Goal: Task Accomplishment & Management: Complete application form

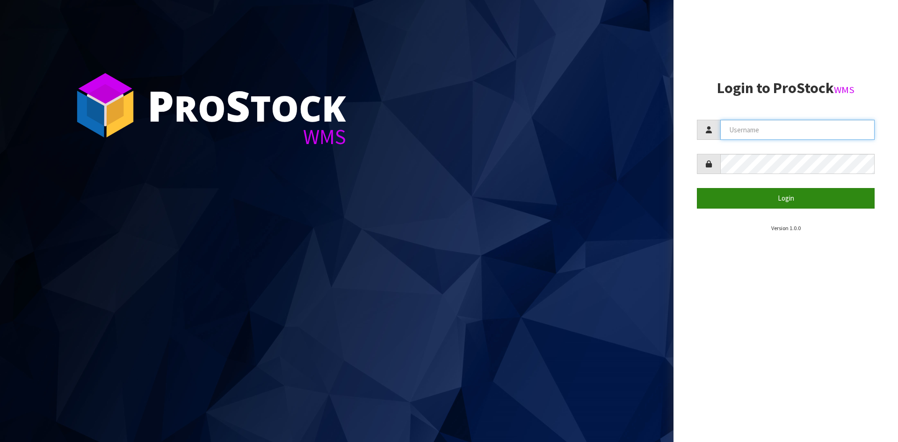
type input "YOURREFORMER"
click at [771, 206] on button "Login" at bounding box center [786, 198] width 178 height 20
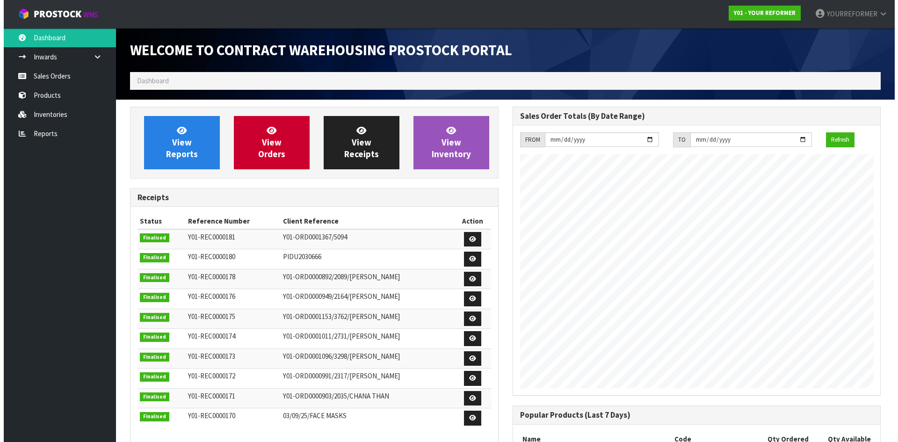
scroll to position [459, 382]
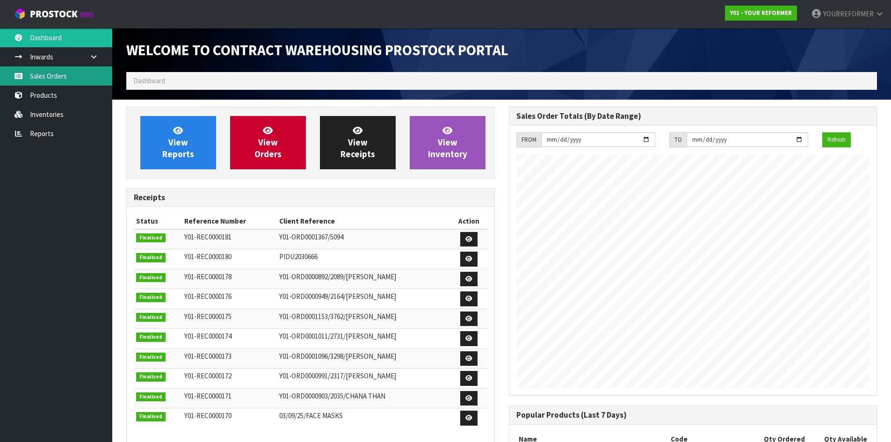
drag, startPoint x: 82, startPoint y: 76, endPoint x: 95, endPoint y: 75, distance: 12.2
click at [83, 76] on link "Sales Orders" at bounding box center [56, 75] width 112 height 19
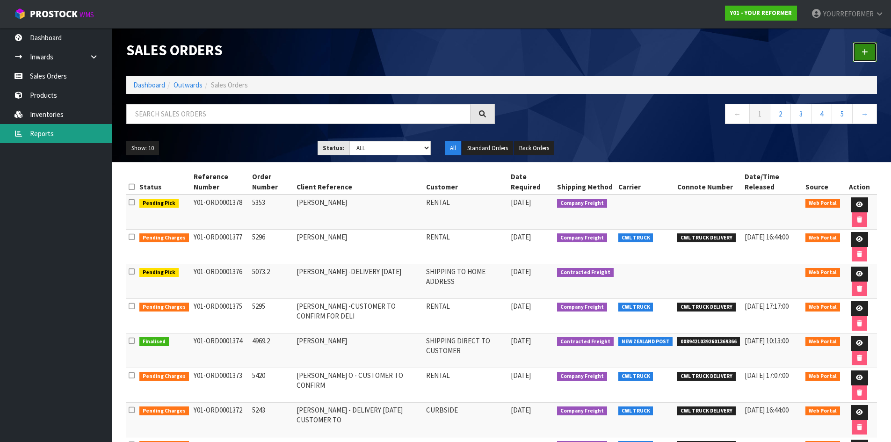
drag, startPoint x: 868, startPoint y: 49, endPoint x: 36, endPoint y: 139, distance: 837.6
click at [868, 49] on link at bounding box center [865, 52] width 24 height 20
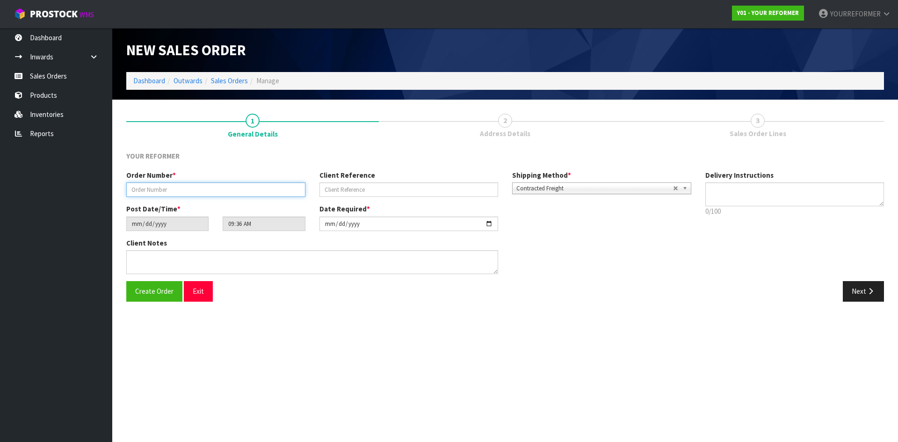
drag, startPoint x: 206, startPoint y: 182, endPoint x: 213, endPoint y: 184, distance: 6.8
click at [206, 182] on div "Order Number *" at bounding box center [215, 183] width 193 height 27
paste input "5342"
type input "5342"
drag, startPoint x: 328, startPoint y: 191, endPoint x: 346, endPoint y: 190, distance: 17.3
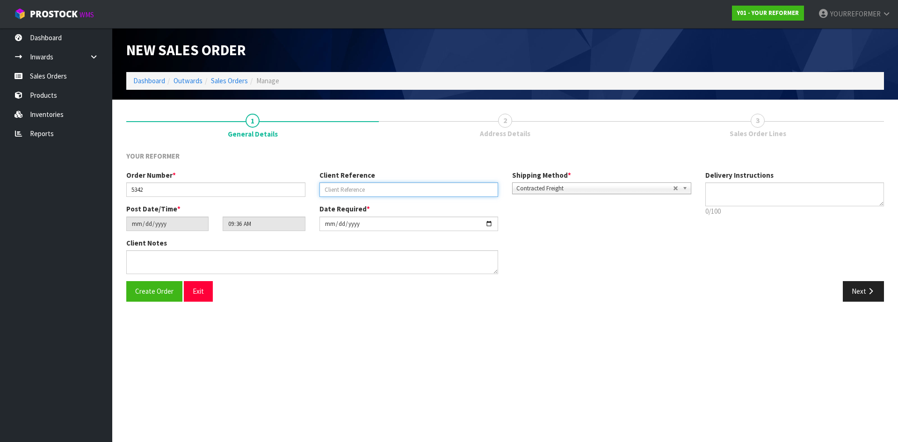
click at [332, 191] on input "text" at bounding box center [409, 189] width 179 height 15
click at [353, 189] on input "text" at bounding box center [409, 189] width 179 height 15
paste input "[PERSON_NAME]"
type input "[PERSON_NAME]"
click at [801, 189] on textarea at bounding box center [795, 194] width 179 height 24
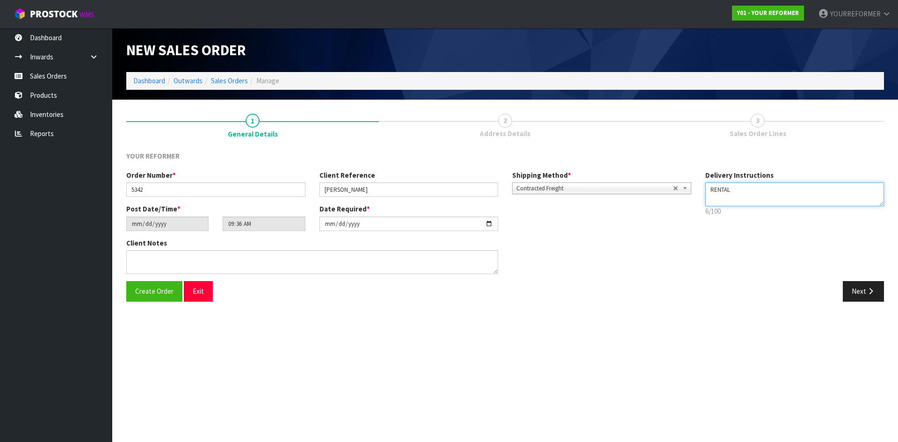
click at [755, 203] on textarea at bounding box center [795, 194] width 179 height 24
paste textarea "[PHONE_NUMBER]"
type textarea "RENTAL [PHONE_NUMBER]"
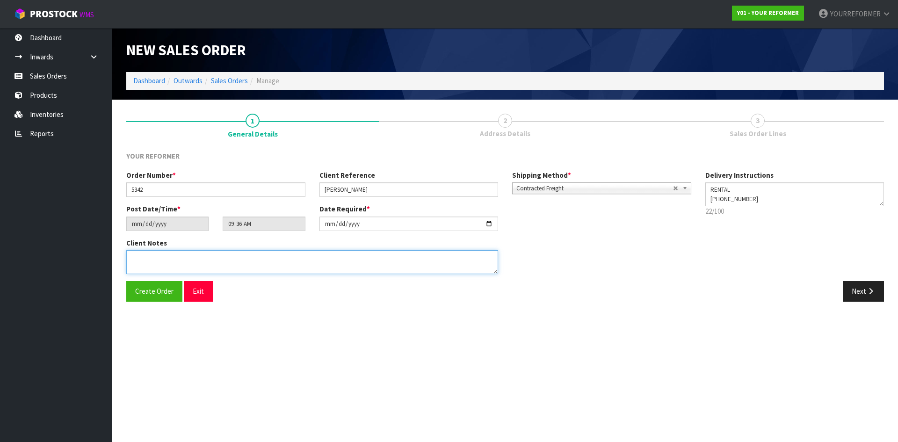
drag, startPoint x: 255, startPoint y: 260, endPoint x: 487, endPoint y: 302, distance: 235.8
click at [259, 261] on textarea at bounding box center [312, 262] width 372 height 24
paste textarea "[PERSON_NAME] [STREET_ADDRESS] [PHONE_NUMBER]"
type textarea "[PERSON_NAME] [STREET_ADDRESS] [PHONE_NUMBER]"
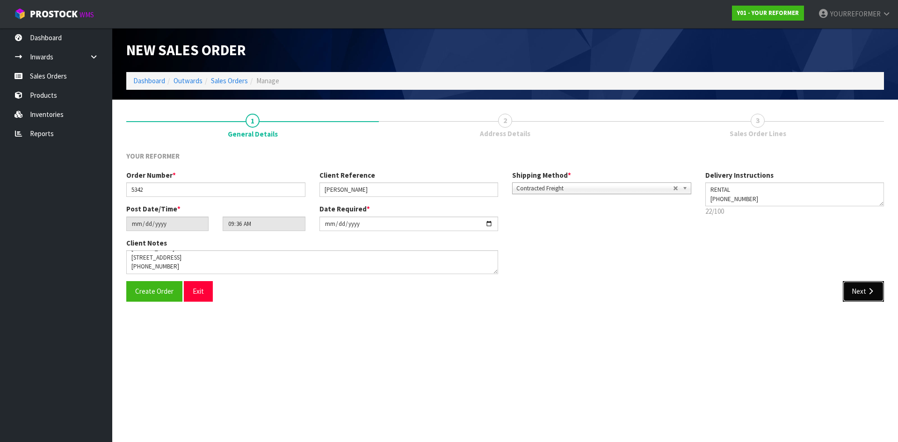
drag, startPoint x: 872, startPoint y: 296, endPoint x: 776, endPoint y: 293, distance: 96.4
click at [871, 296] on button "Next" at bounding box center [863, 291] width 41 height 20
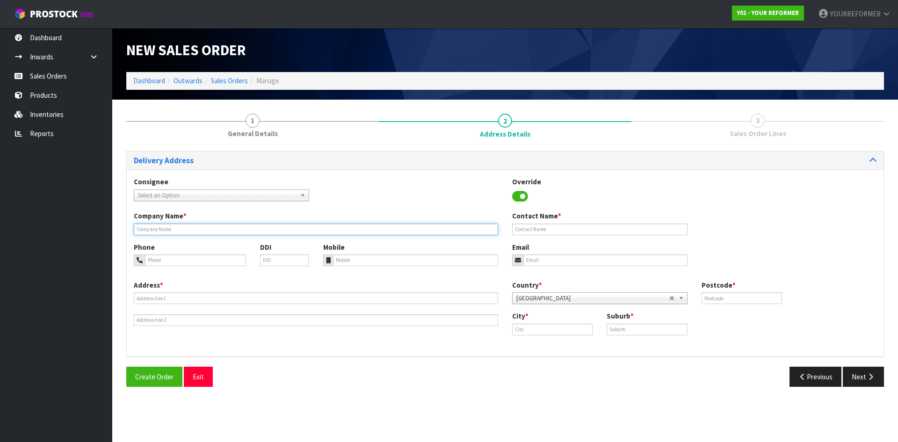
click at [180, 233] on input "text" at bounding box center [316, 230] width 364 height 12
type input "RENTAL"
click at [416, 266] on div "Phone DDI Mobile Email" at bounding box center [505, 261] width 757 height 38
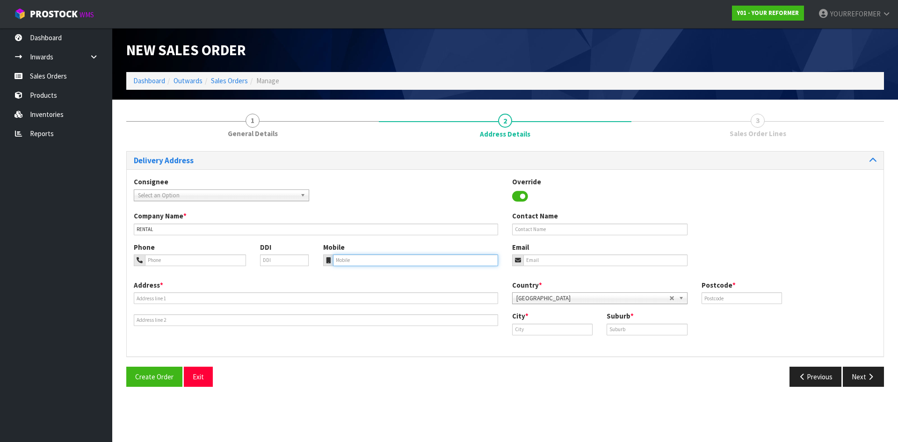
click at [357, 262] on input "tel" at bounding box center [416, 261] width 166 height 12
paste input "[PHONE_NUMBER]"
type input "[PHONE_NUMBER]"
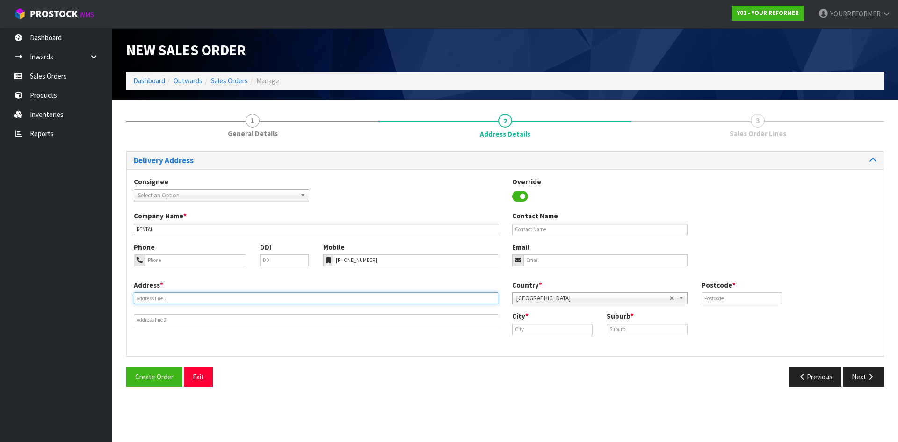
click at [199, 302] on input "text" at bounding box center [316, 298] width 364 height 12
paste input "[STREET_ADDRESS]"
type input "[STREET_ADDRESS]"
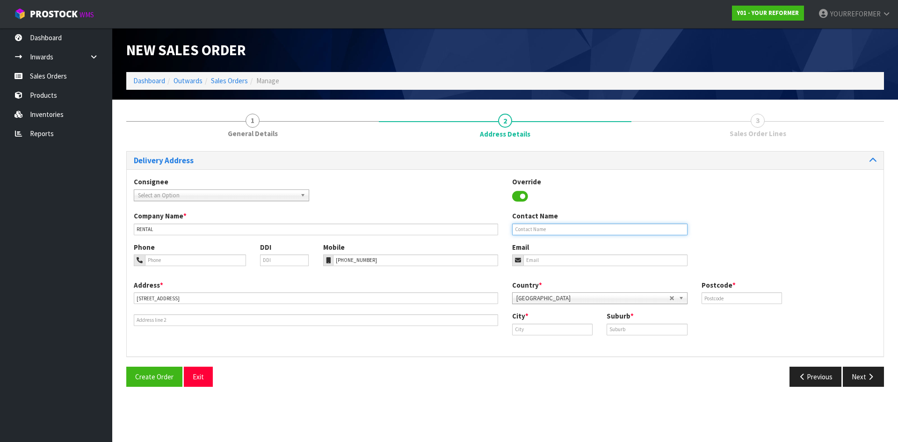
click at [568, 226] on input "text" at bounding box center [599, 230] width 175 height 12
paste input "[PERSON_NAME]"
type input "[PERSON_NAME]"
click at [554, 259] on input "email" at bounding box center [606, 261] width 164 height 12
click at [570, 257] on input "email" at bounding box center [606, 261] width 164 height 12
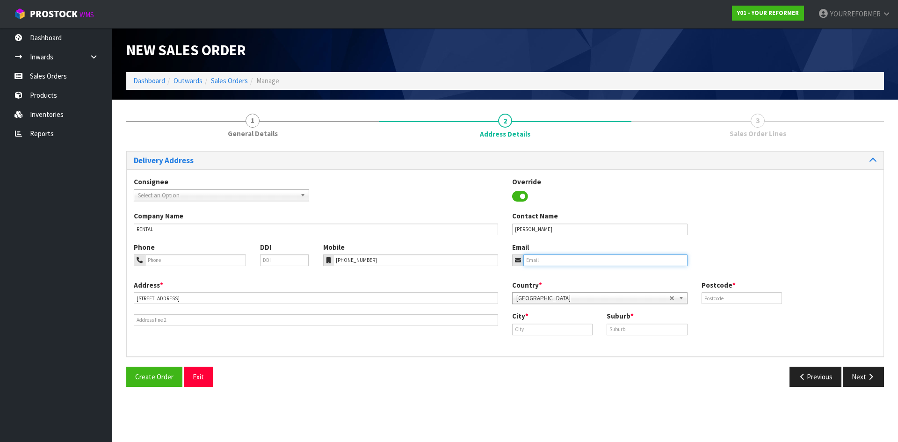
paste input "[EMAIL_ADDRESS][DOMAIN_NAME]"
type input "[EMAIL_ADDRESS][DOMAIN_NAME]"
drag, startPoint x: 736, startPoint y: 293, endPoint x: 744, endPoint y: 295, distance: 8.5
click at [736, 293] on input "text" at bounding box center [742, 298] width 80 height 12
type input "1071"
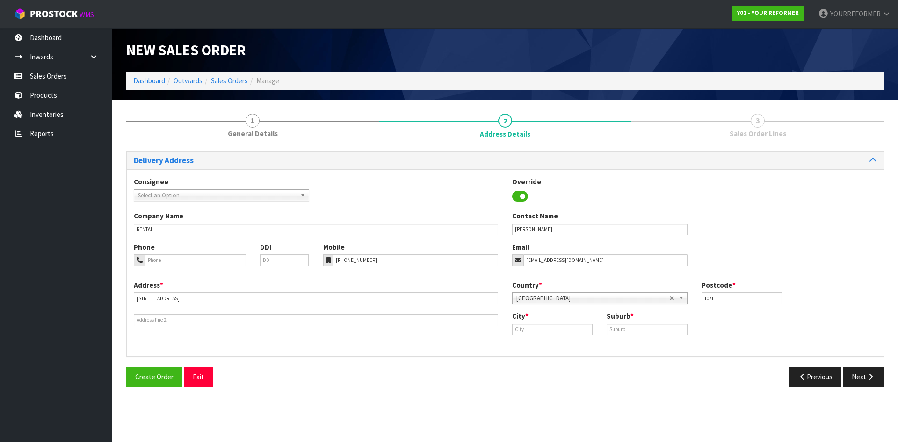
click at [540, 322] on div "City *" at bounding box center [552, 323] width 95 height 24
click at [548, 326] on input "text" at bounding box center [552, 330] width 80 height 12
paste input "[GEOGRAPHIC_DATA]"
type input "[GEOGRAPHIC_DATA]"
click at [632, 331] on input "text" at bounding box center [647, 330] width 80 height 12
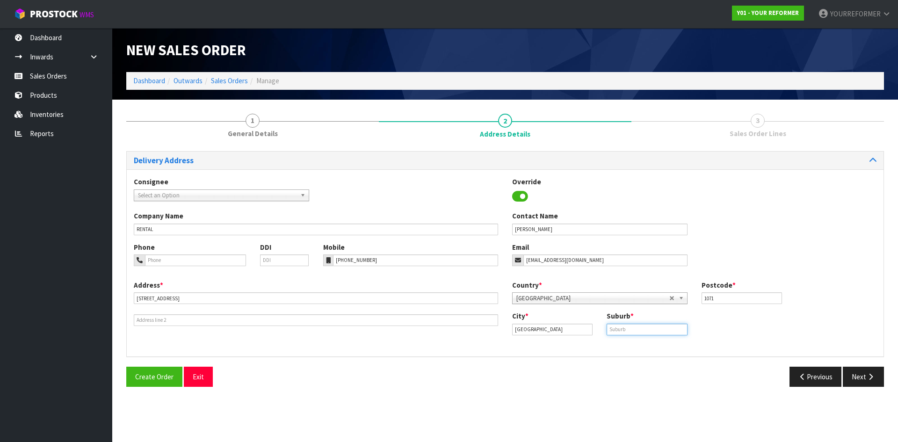
paste input "[GEOGRAPHIC_DATA]"
type input "[GEOGRAPHIC_DATA]"
click at [853, 370] on button "Next" at bounding box center [863, 377] width 41 height 20
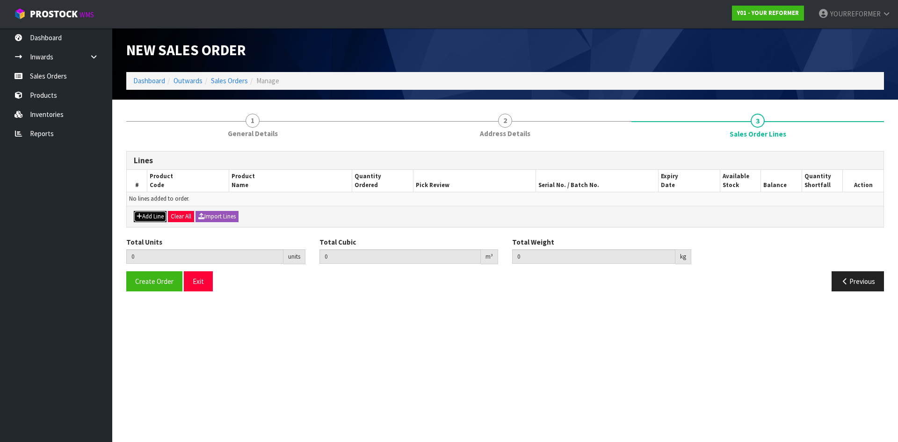
click at [150, 216] on button "Add Line" at bounding box center [150, 216] width 33 height 11
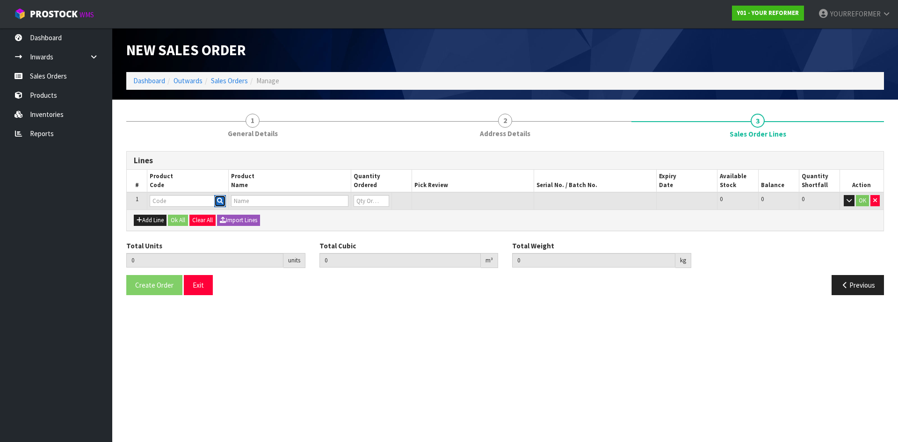
click at [224, 200] on button "button" at bounding box center [220, 201] width 12 height 12
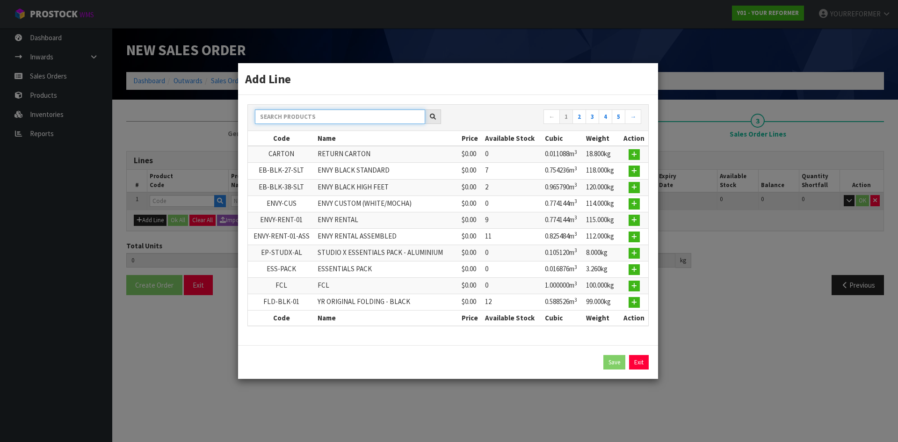
click at [308, 110] on input "text" at bounding box center [340, 116] width 170 height 15
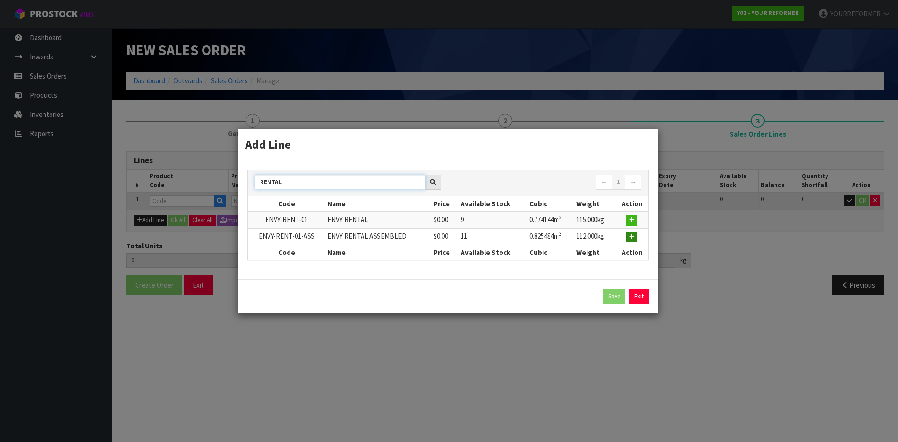
type input "RENTAL"
click at [633, 238] on icon "button" at bounding box center [632, 237] width 6 height 6
type input "0.000000"
type input "0.000"
type input "ENVY-RENT-01-ASS"
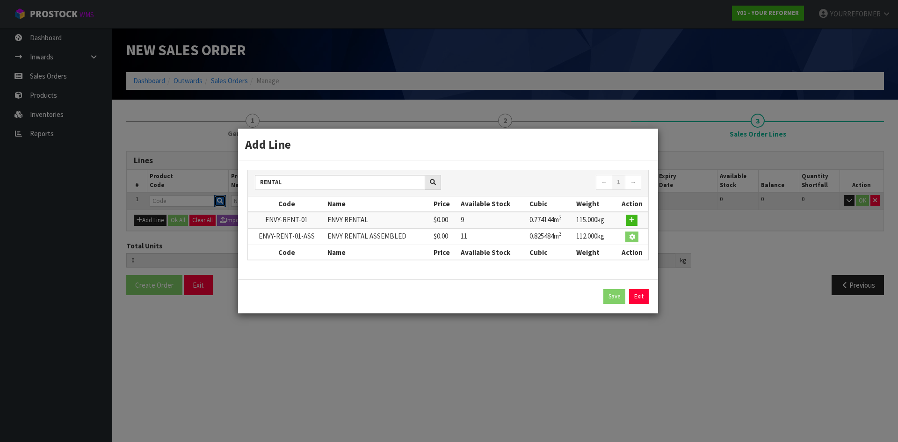
type input "ENVY RENTAL ASSEMBLED"
type input "0"
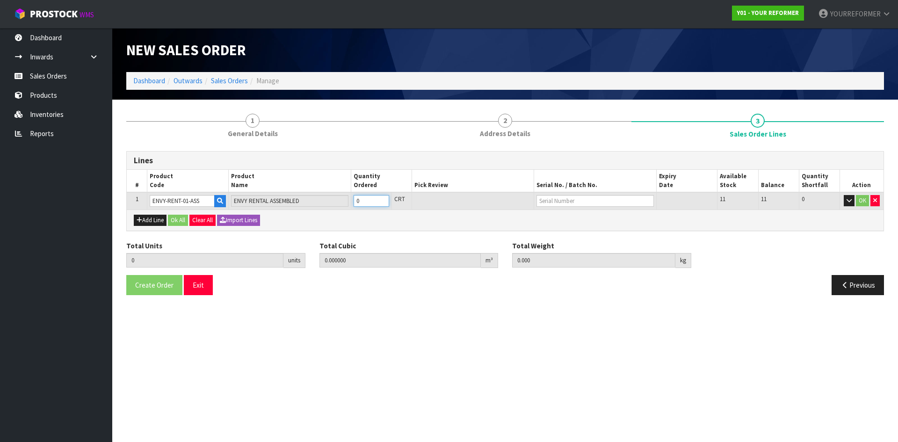
type input "1"
type input "0.825484"
type input "112"
type input "1"
click at [382, 198] on input "1" at bounding box center [372, 201] width 36 height 12
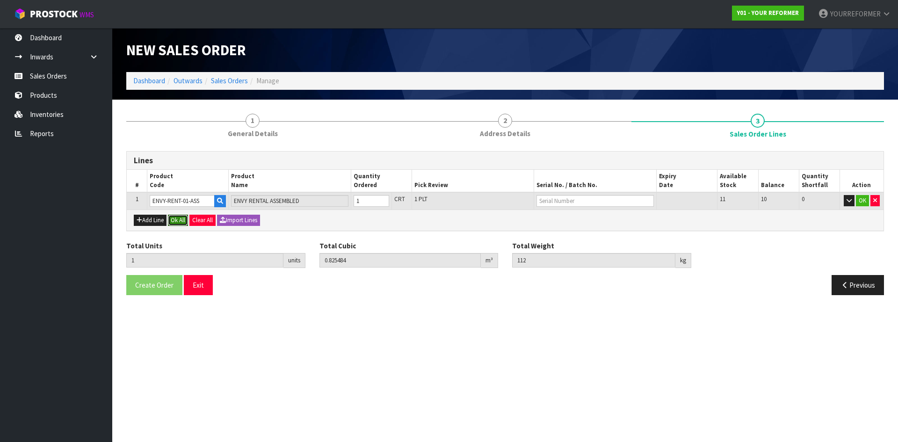
click at [181, 221] on button "Ok All" at bounding box center [178, 220] width 20 height 11
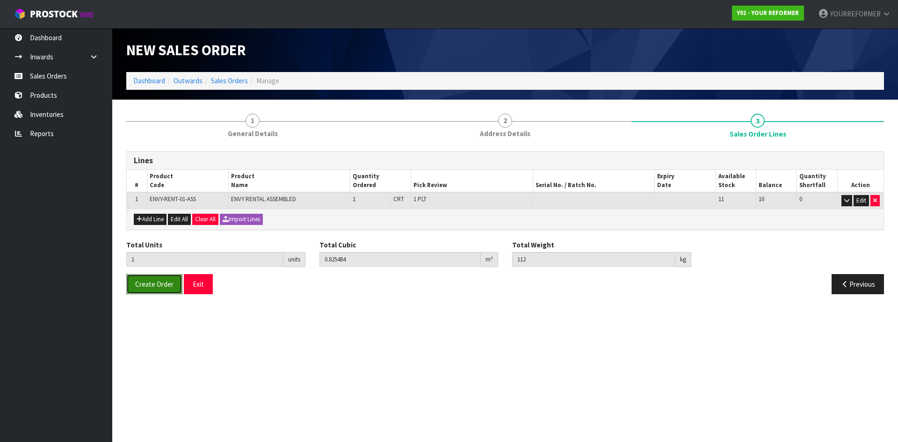
click at [163, 277] on button "Create Order" at bounding box center [154, 284] width 56 height 20
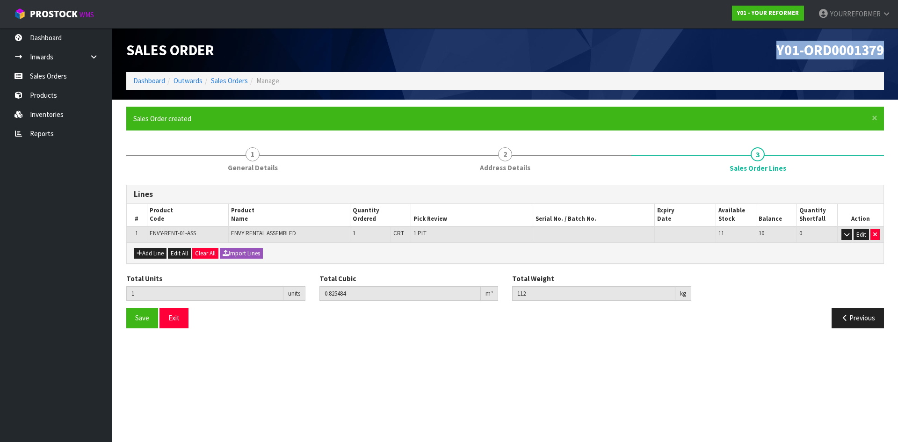
drag, startPoint x: 841, startPoint y: 49, endPoint x: 483, endPoint y: 74, distance: 358.8
click at [629, 46] on div "Y01-ORD0001379" at bounding box center [698, 50] width 386 height 44
copy span "Y01-ORD0001379"
click at [860, 49] on span "Y01-ORD0001379" at bounding box center [831, 50] width 108 height 19
drag, startPoint x: 856, startPoint y: 49, endPoint x: 733, endPoint y: 55, distance: 123.7
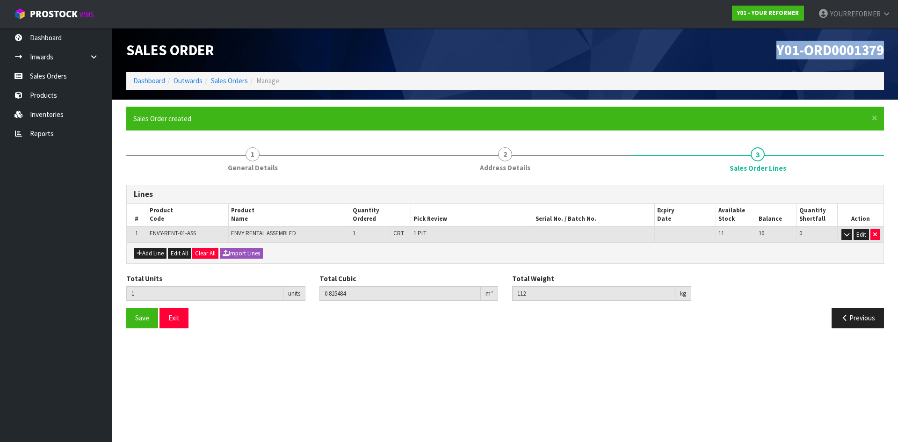
click at [733, 55] on div "Y01-ORD0001379" at bounding box center [698, 50] width 386 height 44
copy span "Y01-ORD0001379"
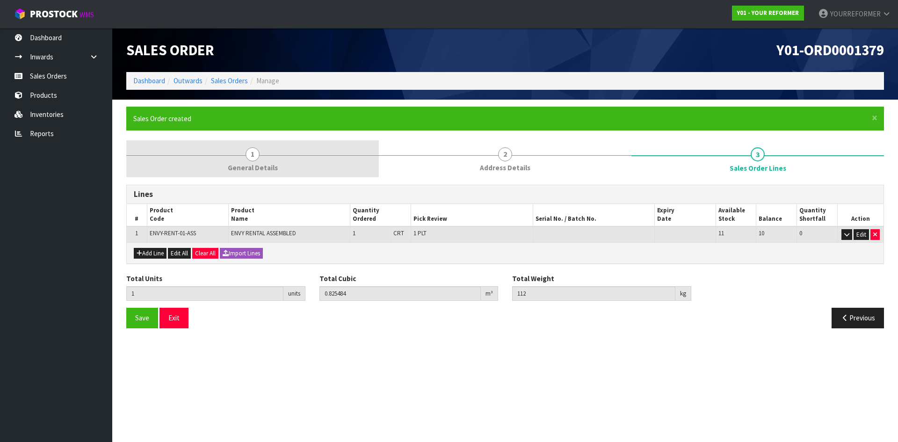
click at [286, 168] on link "1 General Details" at bounding box center [252, 158] width 253 height 37
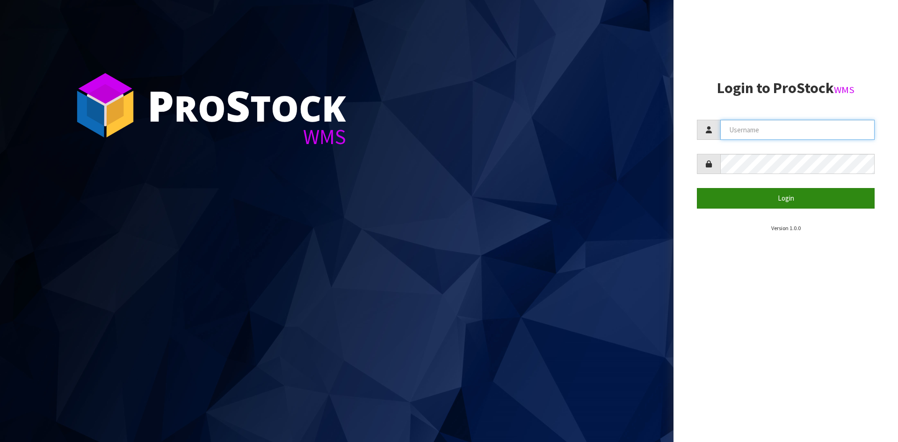
type input "YOURREFORMER"
click at [779, 201] on button "Login" at bounding box center [786, 198] width 178 height 20
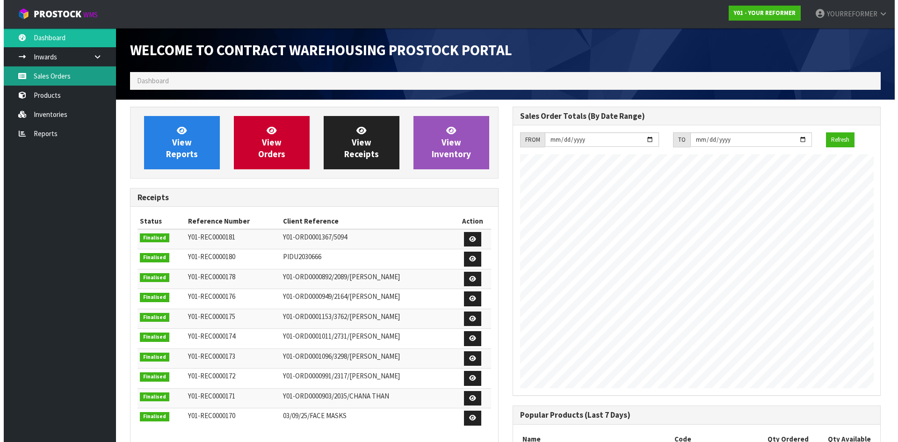
scroll to position [459, 382]
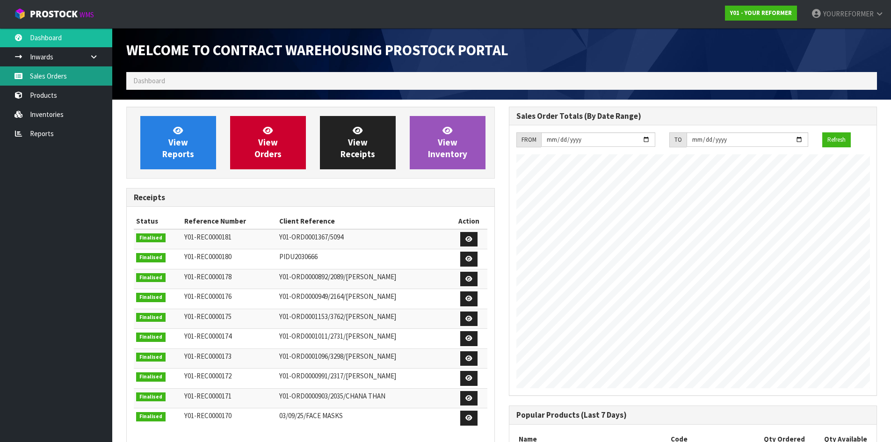
click at [52, 78] on link "Sales Orders" at bounding box center [56, 75] width 112 height 19
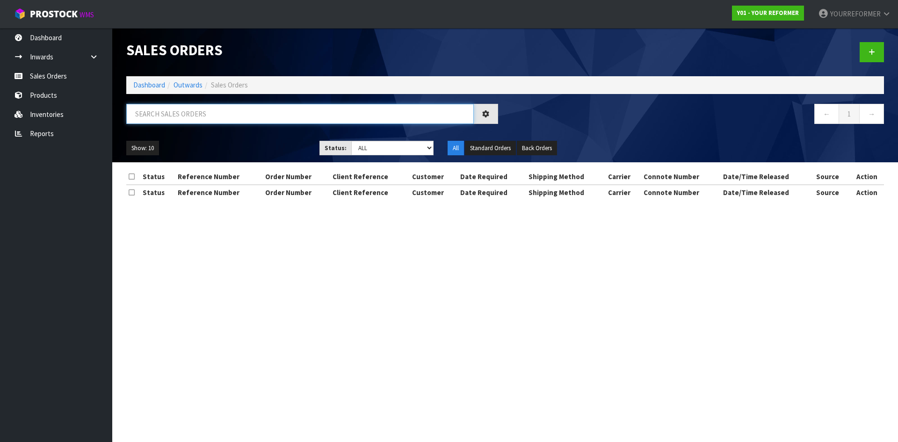
click at [173, 119] on input "text" at bounding box center [300, 114] width 348 height 20
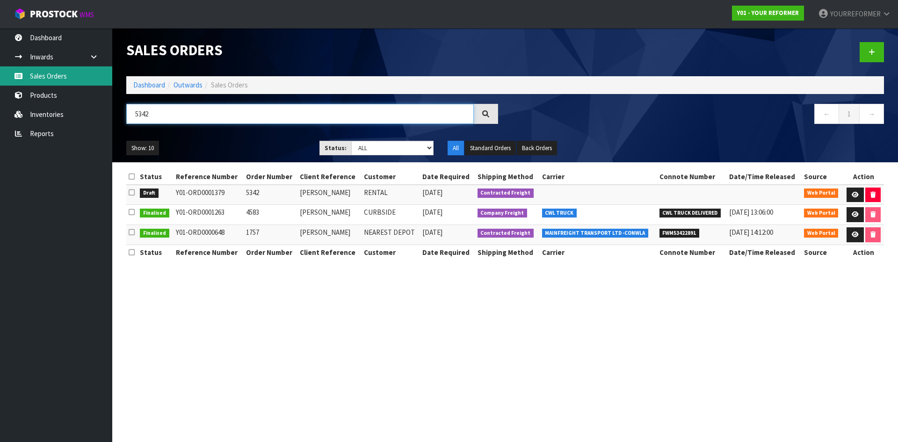
type input "5342"
click at [77, 69] on link "Sales Orders" at bounding box center [56, 75] width 112 height 19
